Goal: Navigation & Orientation: Find specific page/section

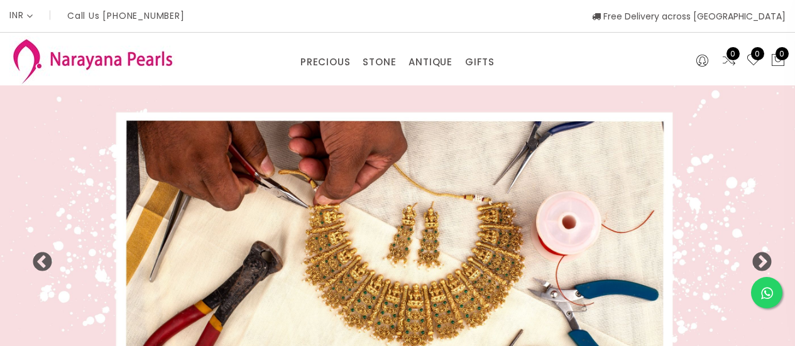
select select "INR"
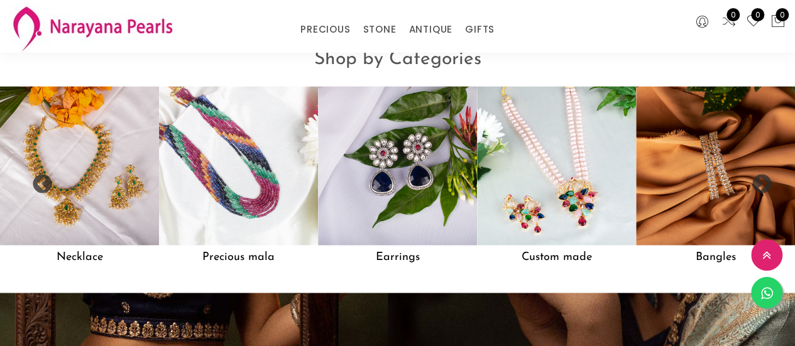
scroll to position [996, 0]
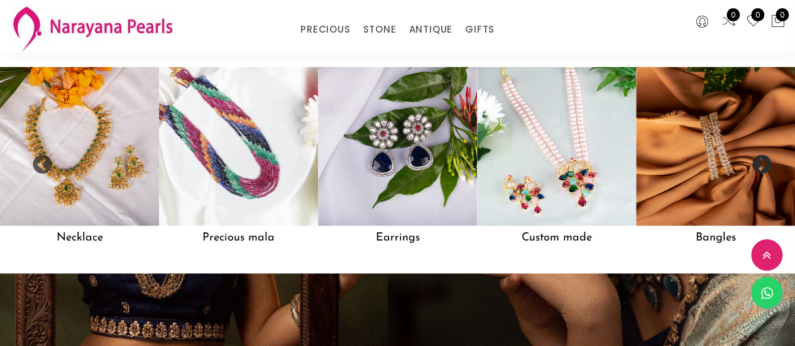
click at [762, 167] on button "Next" at bounding box center [757, 161] width 13 height 13
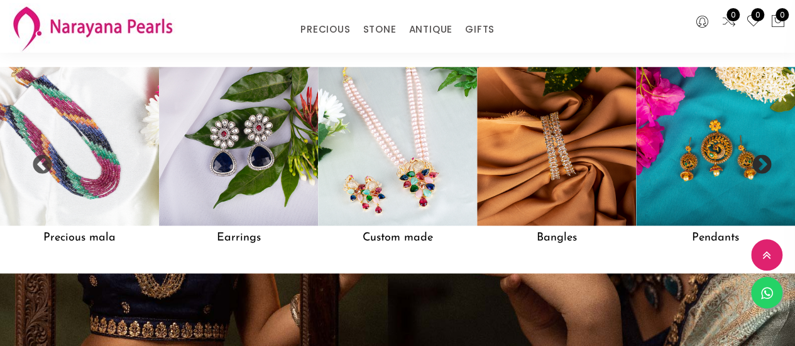
click at [758, 167] on button "Next" at bounding box center [757, 161] width 13 height 13
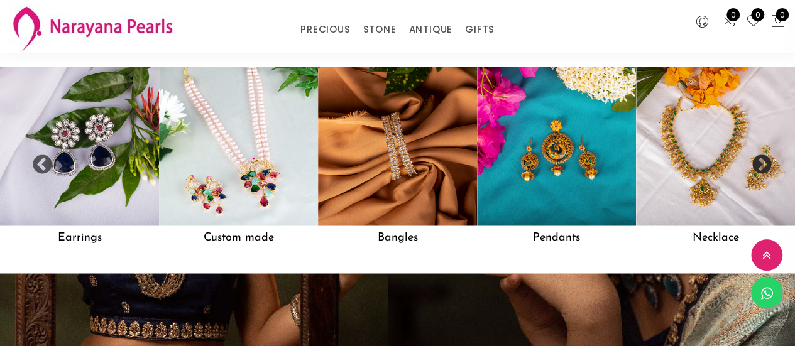
click at [758, 167] on button "Next" at bounding box center [757, 161] width 13 height 13
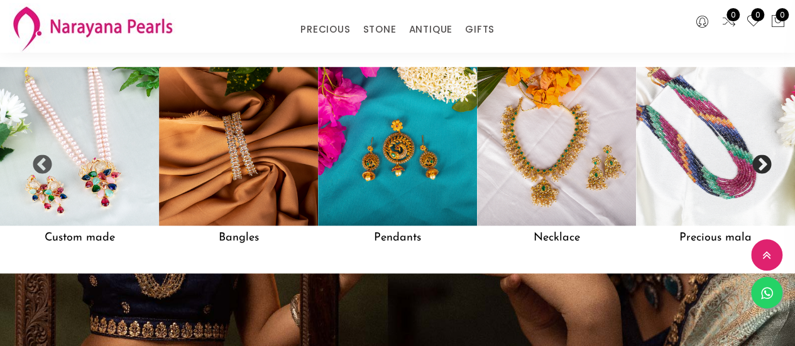
click at [758, 167] on button "Next" at bounding box center [757, 161] width 13 height 13
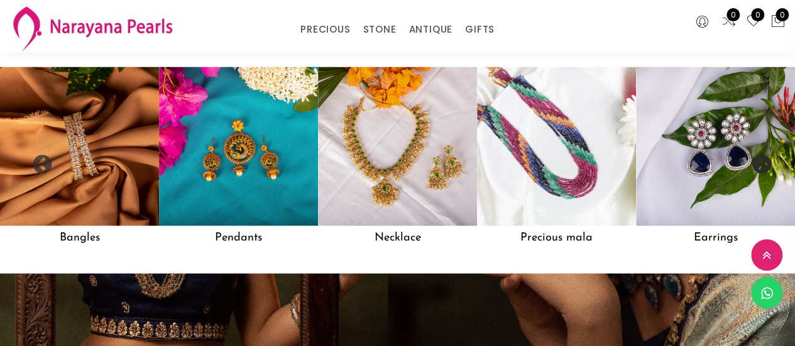
click at [758, 167] on button "Next" at bounding box center [757, 161] width 13 height 13
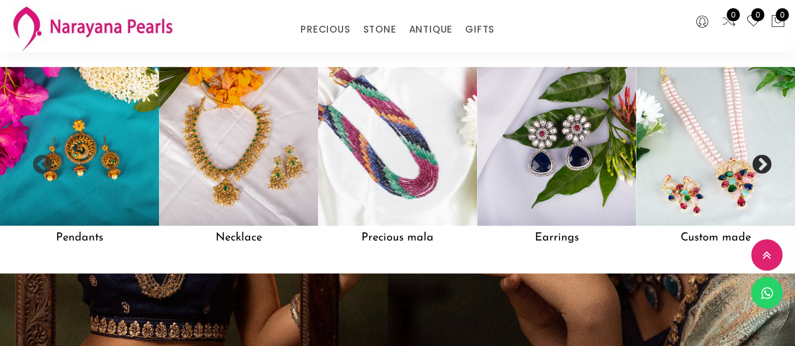
click at [758, 167] on button "Next" at bounding box center [757, 161] width 13 height 13
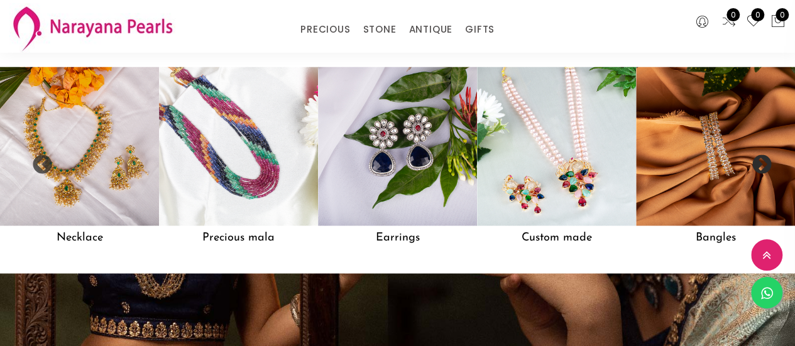
click at [758, 167] on button "Next" at bounding box center [757, 161] width 13 height 13
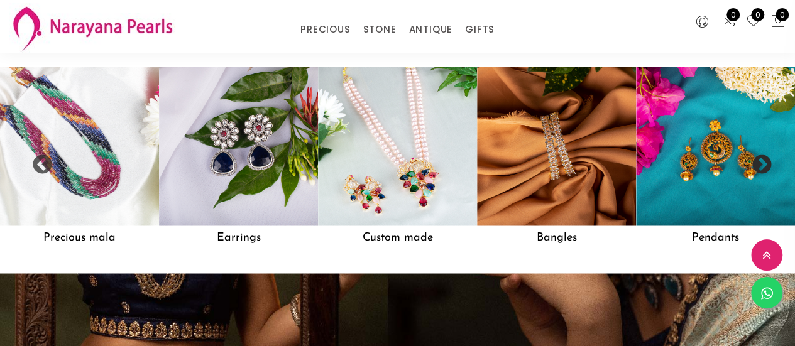
click at [758, 167] on button "Next" at bounding box center [757, 161] width 13 height 13
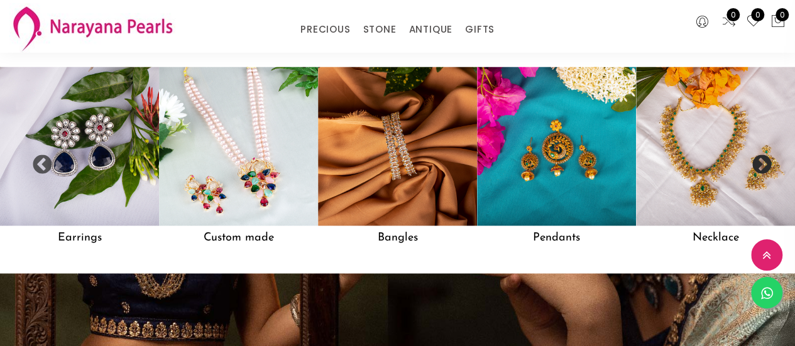
click at [758, 167] on button "Next" at bounding box center [757, 161] width 13 height 13
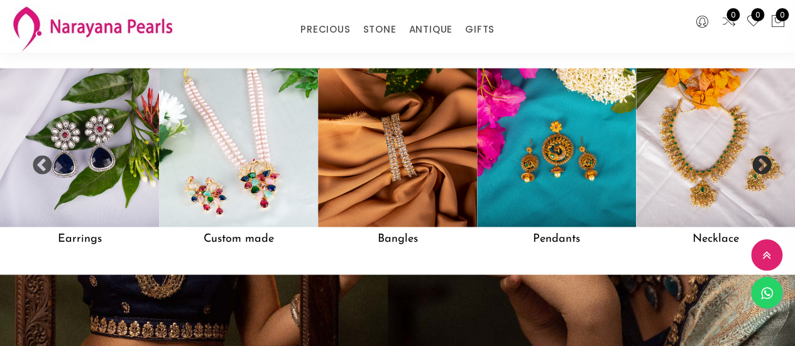
scroll to position [997, 0]
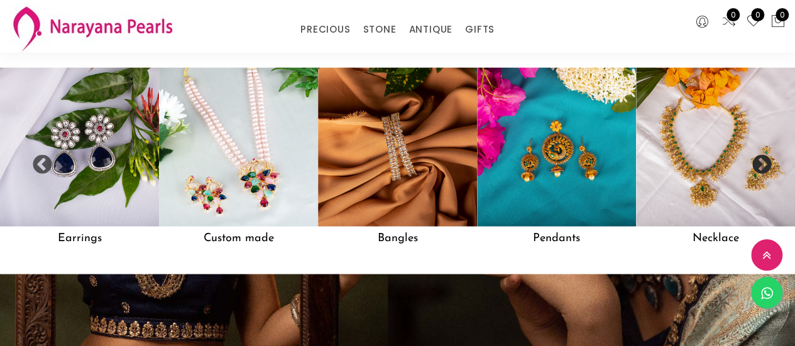
click at [757, 167] on button "Next" at bounding box center [757, 161] width 13 height 13
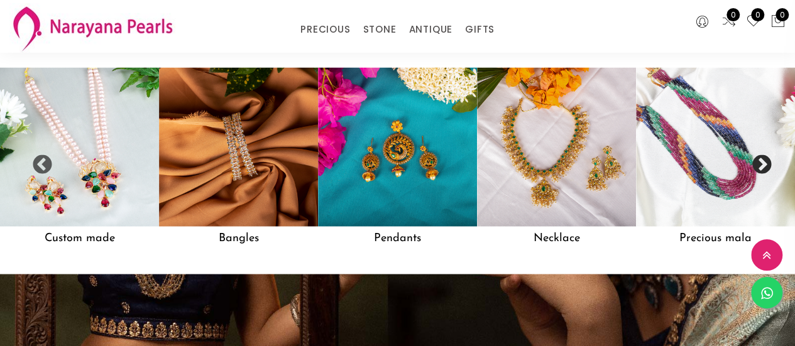
click at [757, 167] on button "Next" at bounding box center [757, 161] width 13 height 13
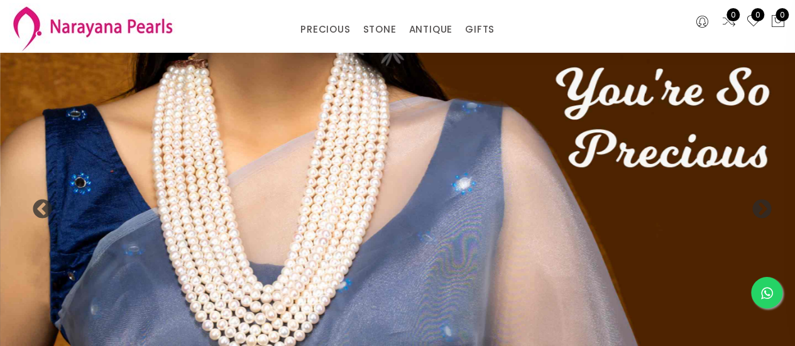
scroll to position [377, 0]
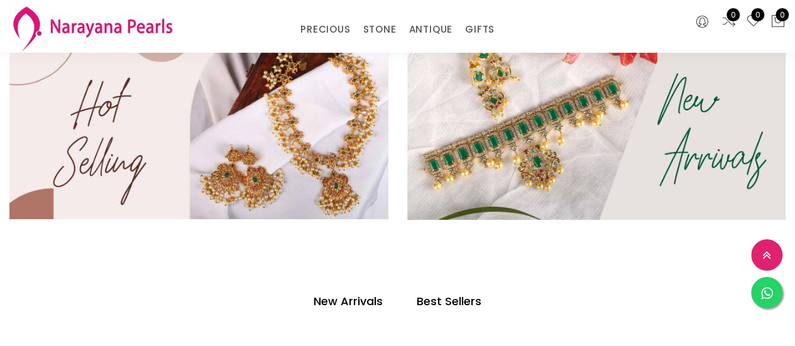
click at [348, 301] on h4 "New Arrivals" at bounding box center [348, 301] width 69 height 15
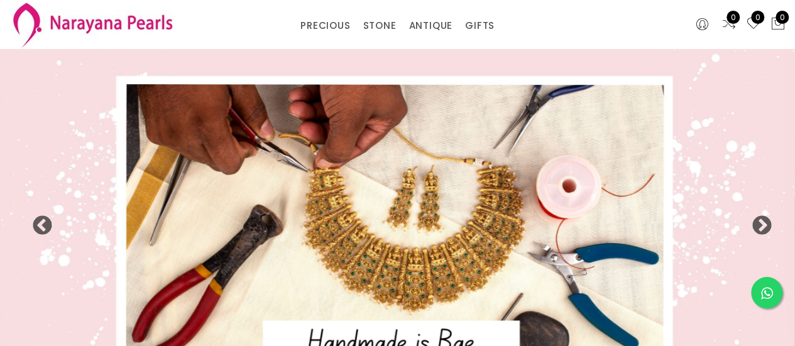
scroll to position [63, 0]
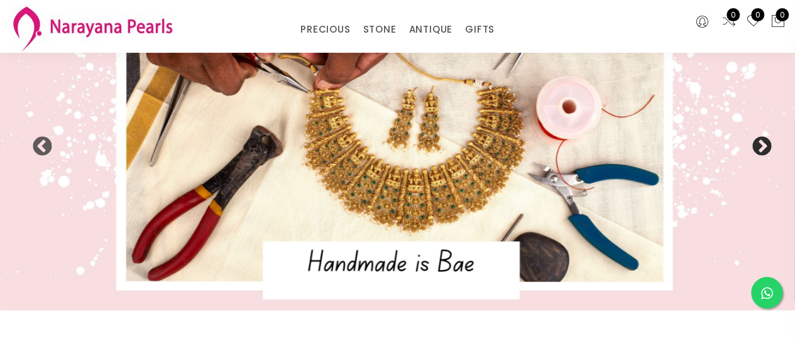
click at [764, 140] on button "Next" at bounding box center [757, 142] width 13 height 13
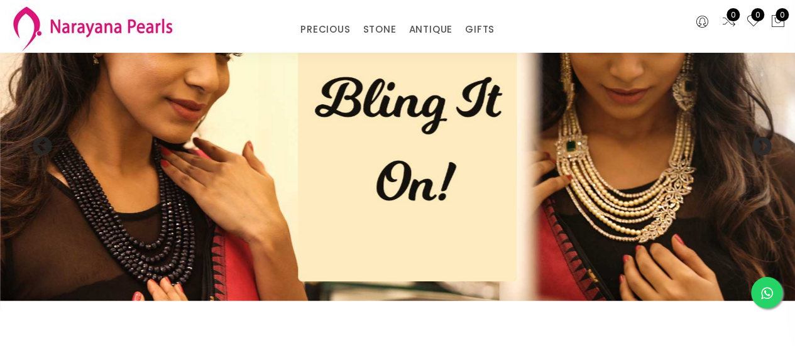
click at [764, 140] on button "Next" at bounding box center [757, 142] width 13 height 13
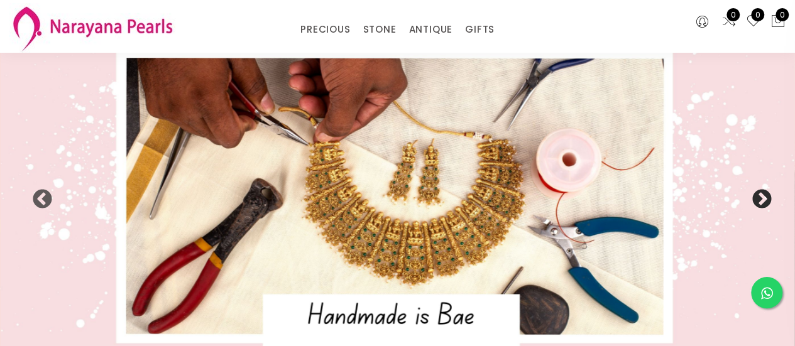
scroll to position [0, 0]
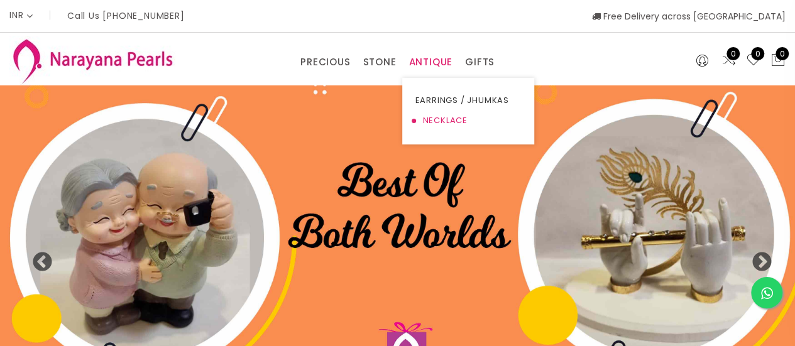
click at [441, 118] on link "NECKLACE" at bounding box center [468, 121] width 107 height 20
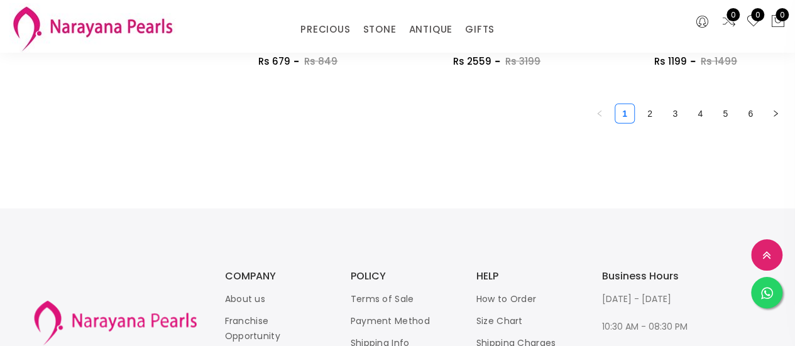
scroll to position [1697, 0]
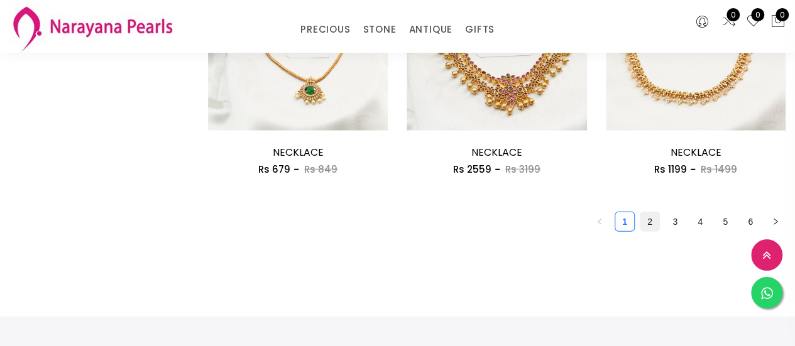
click at [651, 224] on link "2" at bounding box center [649, 221] width 19 height 19
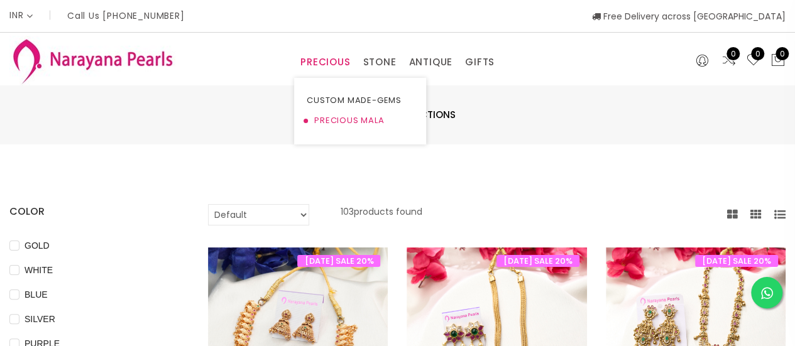
click at [332, 119] on link "PRECIOUS MALA" at bounding box center [360, 121] width 107 height 20
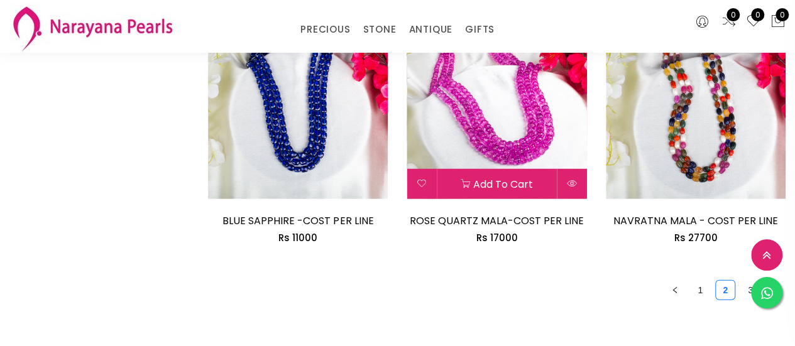
scroll to position [1697, 0]
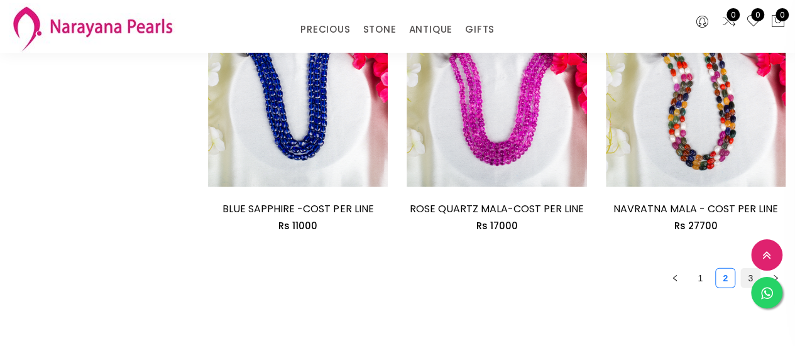
click at [743, 269] on link "3" at bounding box center [750, 278] width 19 height 19
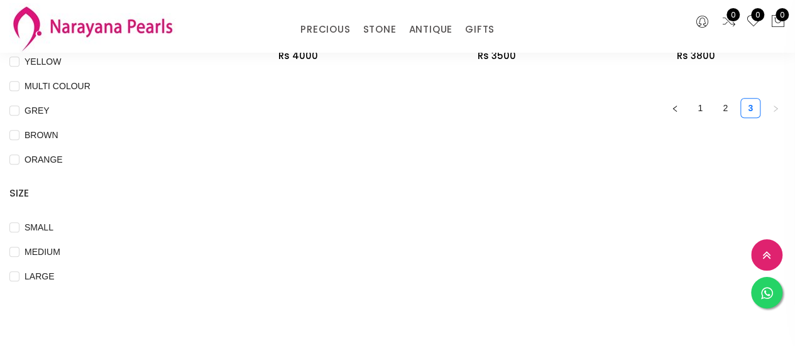
scroll to position [377, 0]
click at [697, 105] on link "1" at bounding box center [700, 107] width 19 height 19
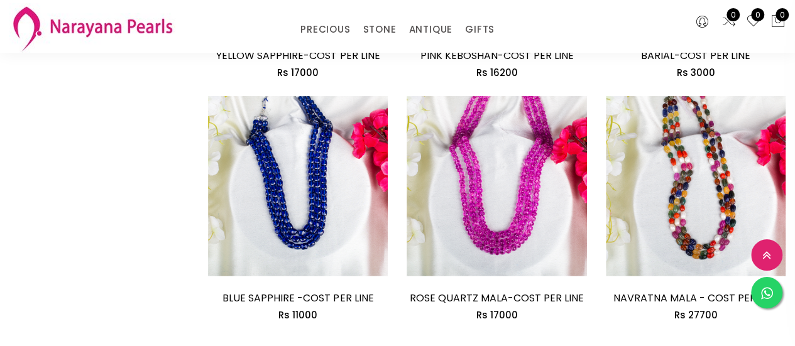
scroll to position [1760, 0]
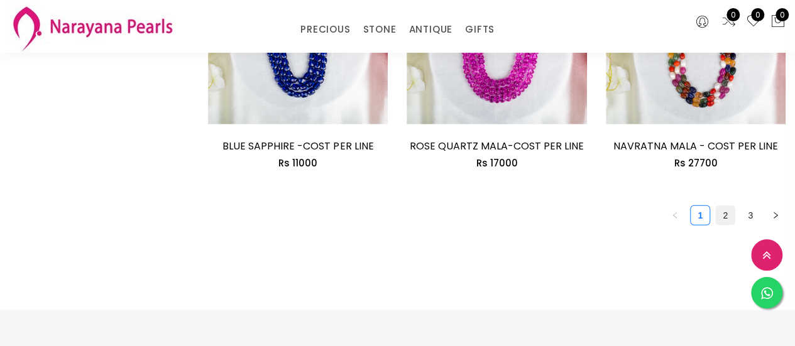
click at [715, 205] on li "2" at bounding box center [725, 215] width 20 height 20
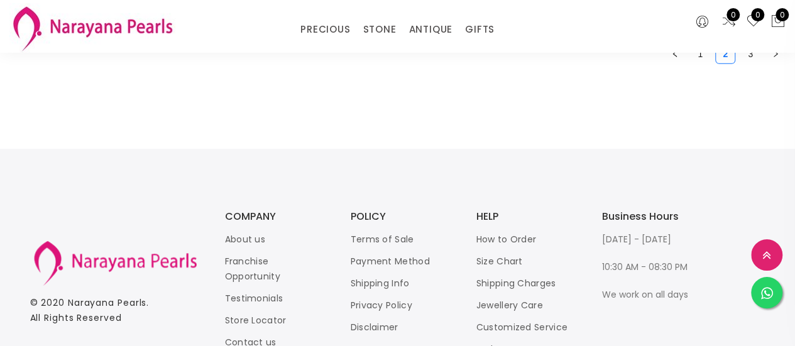
scroll to position [2071, 0]
